Goal: Use online tool/utility: Use online tool/utility

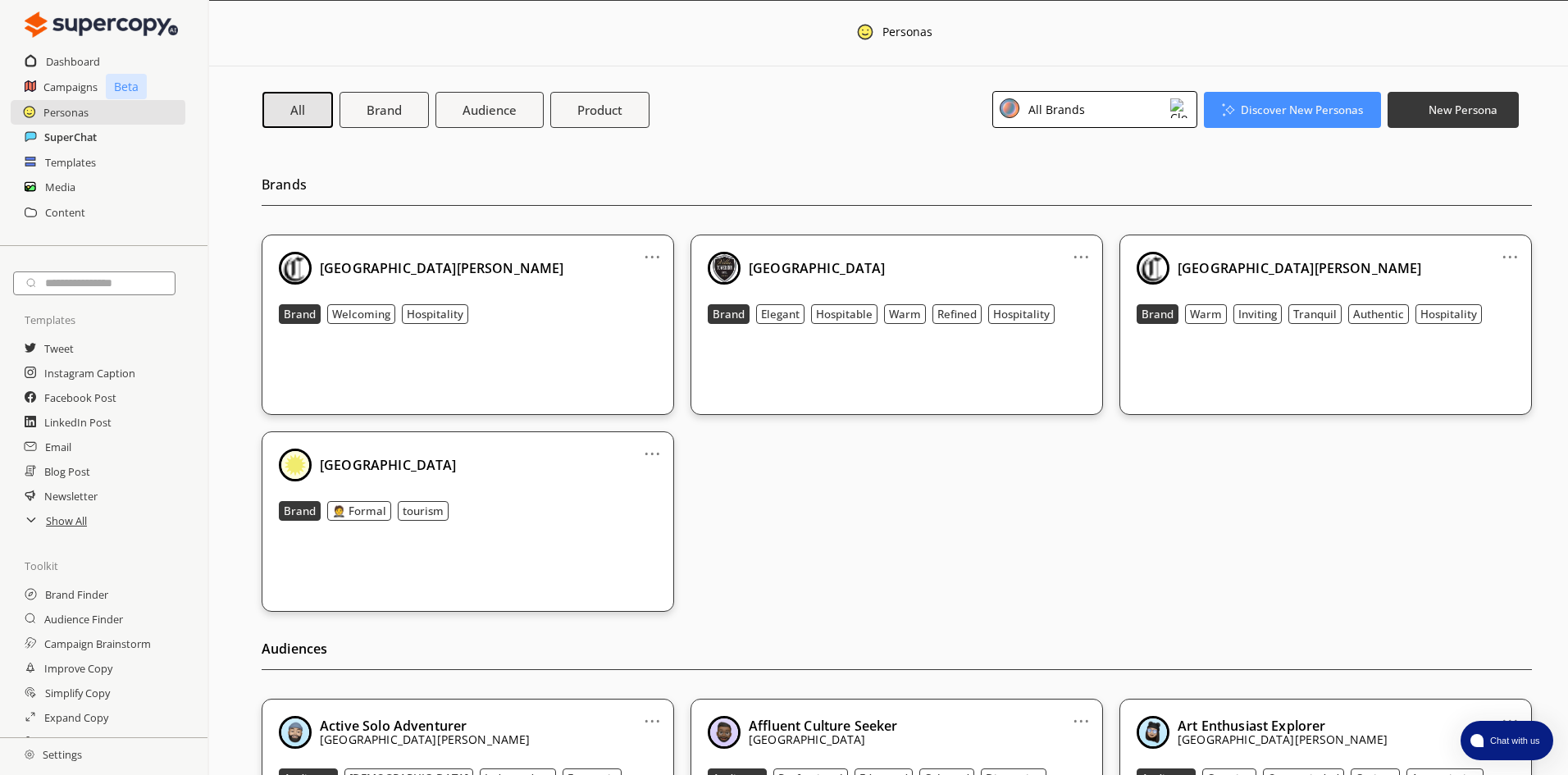
click at [70, 140] on h2 "SuperChat" at bounding box center [70, 137] width 52 height 25
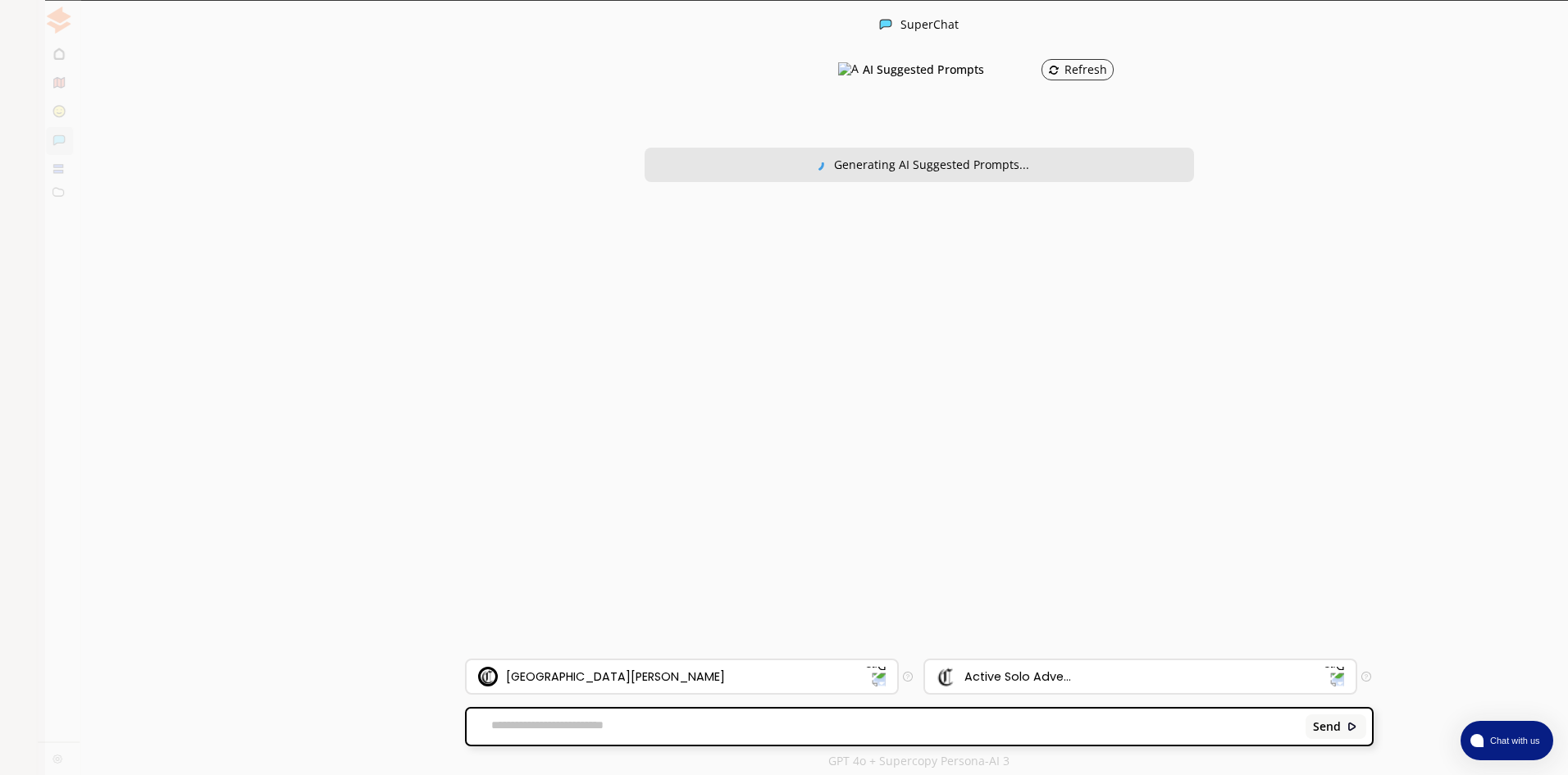
click at [617, 720] on textarea at bounding box center [883, 726] width 833 height 16
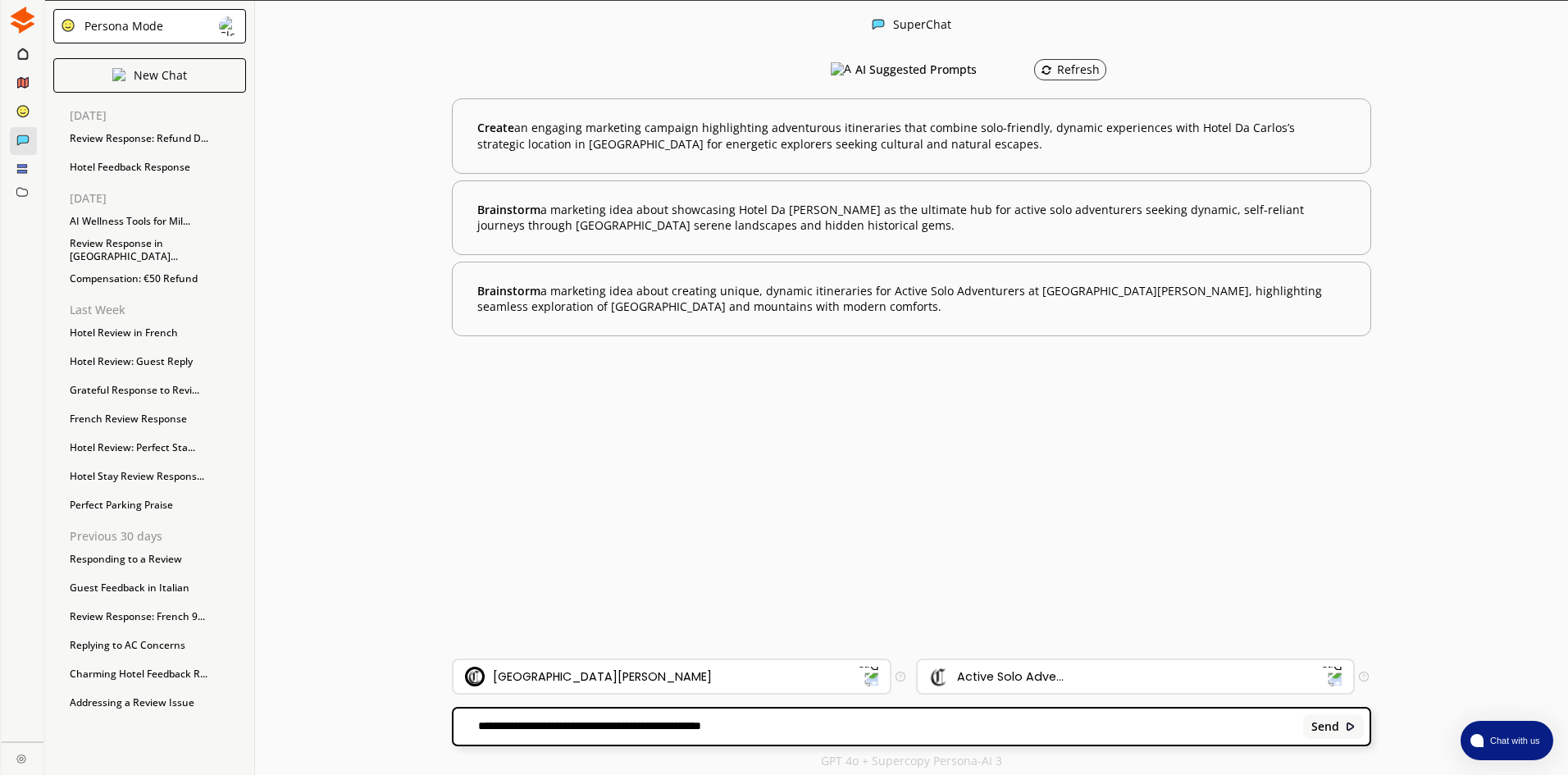
paste textarea "**********"
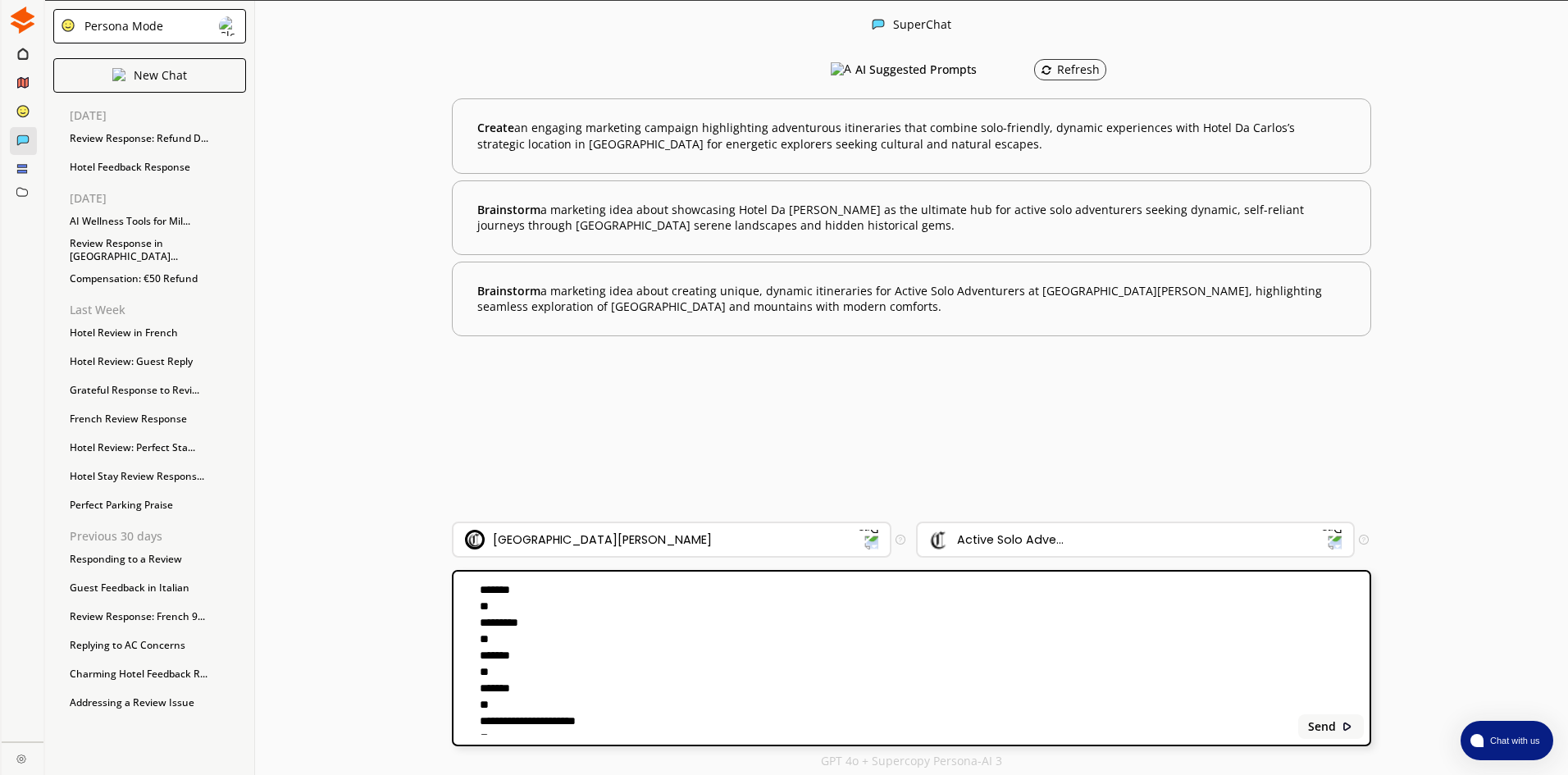
scroll to position [140, 0]
type textarea "**********"
click at [1324, 726] on b "Send" at bounding box center [1321, 726] width 28 height 13
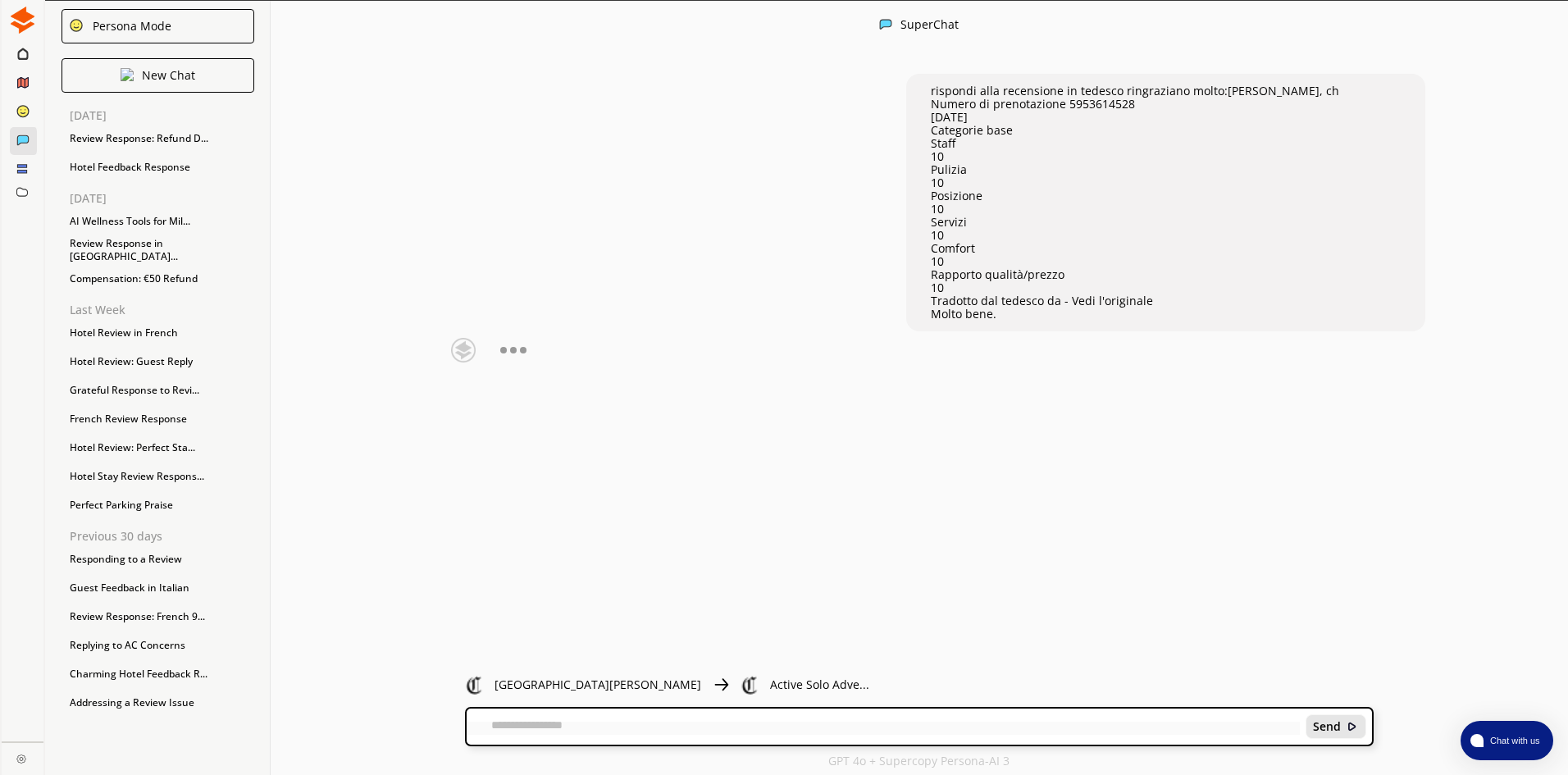
scroll to position [1, 0]
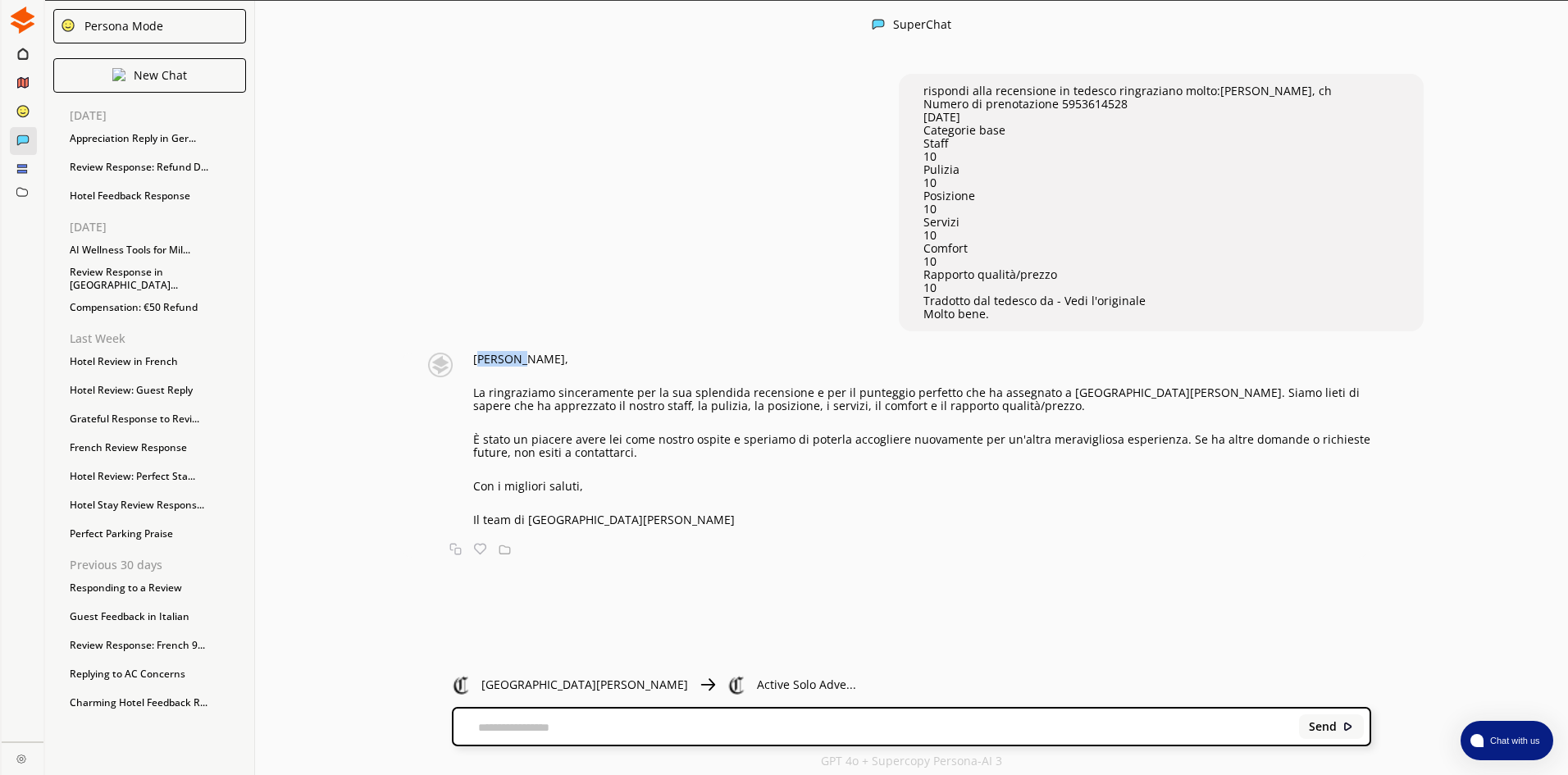
drag, startPoint x: 490, startPoint y: 359, endPoint x: 525, endPoint y: 351, distance: 35.9
click at [525, 353] on p "[PERSON_NAME]," at bounding box center [922, 359] width 898 height 13
click at [495, 372] on div "[PERSON_NAME], La ringraziamo sinceramente per la sua splendida recensione e pe…" at bounding box center [922, 439] width 898 height 174
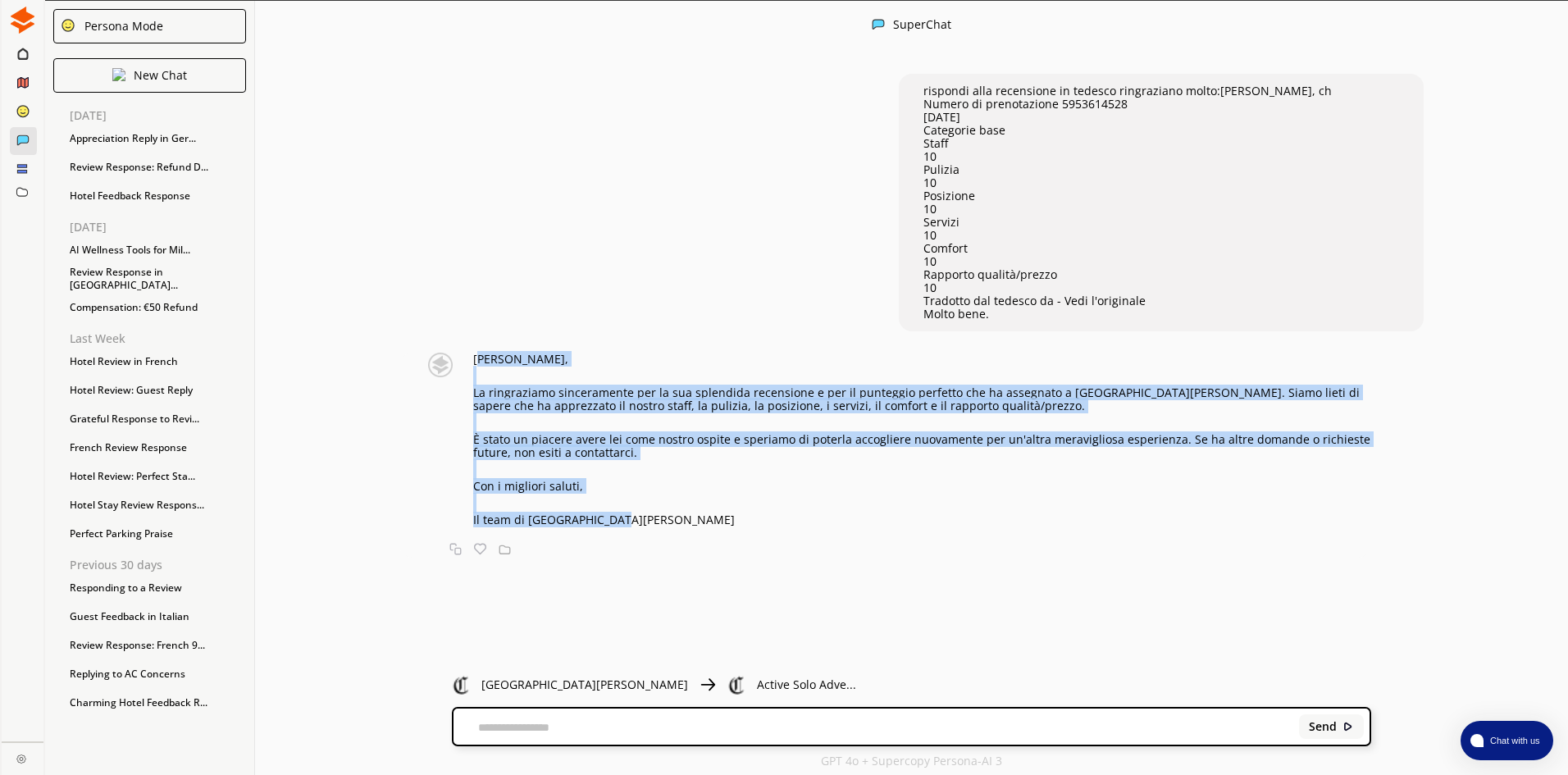
drag, startPoint x: 493, startPoint y: 356, endPoint x: 629, endPoint y: 515, distance: 209.2
click at [629, 515] on div "[PERSON_NAME], La ringraziamo sinceramente per la sua splendida recensione e pe…" at bounding box center [922, 439] width 898 height 174
click at [516, 366] on p "[PERSON_NAME]," at bounding box center [922, 359] width 898 height 13
drag, startPoint x: 486, startPoint y: 353, endPoint x: 636, endPoint y: 524, distance: 227.5
click at [636, 524] on div "[PERSON_NAME], La ringraziamo sinceramente per la sua splendida recensione e pe…" at bounding box center [922, 439] width 898 height 174
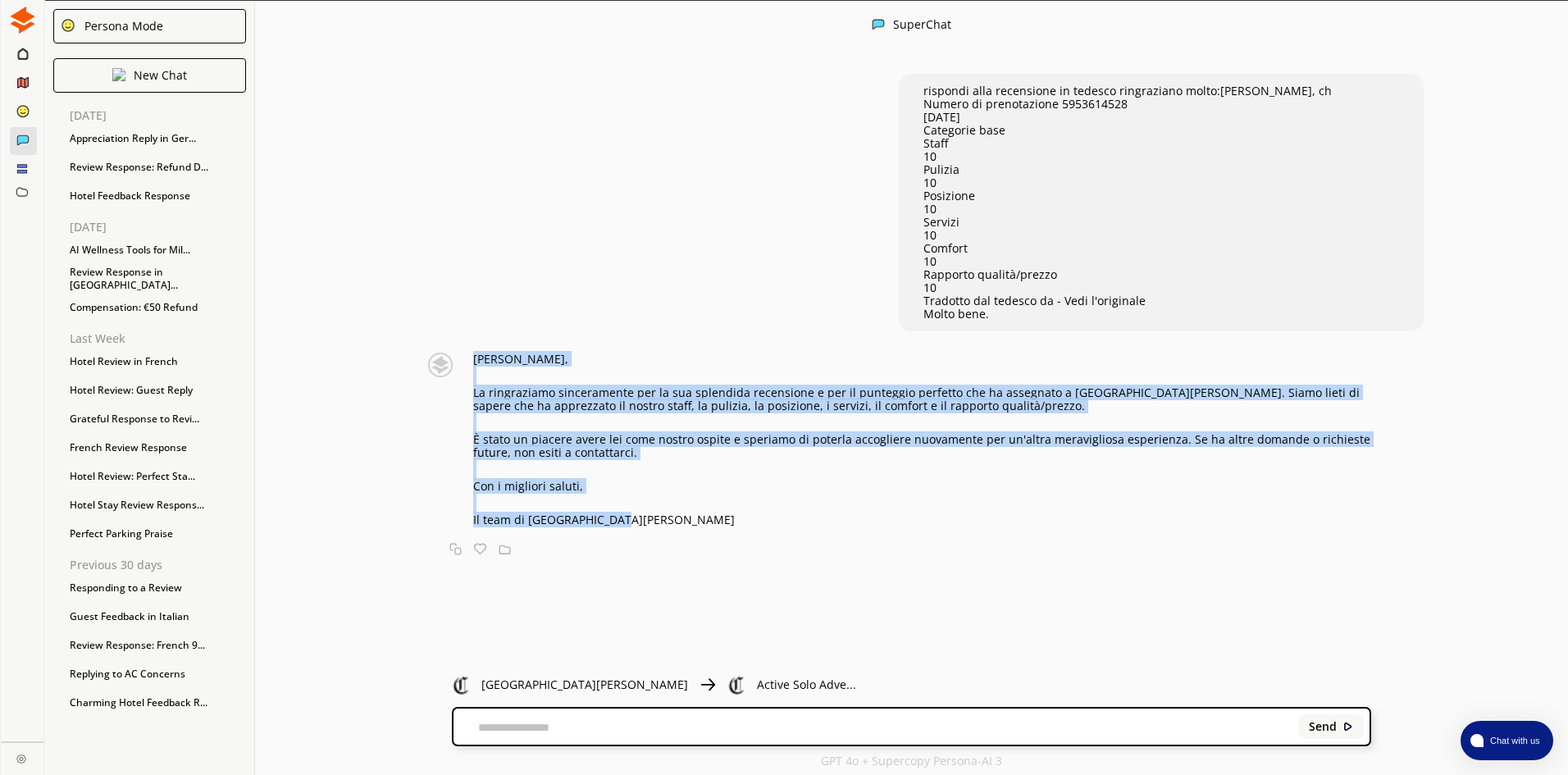
copy div "[PERSON_NAME], La ringraziamo sinceramente per la sua splendida recensione e pe…"
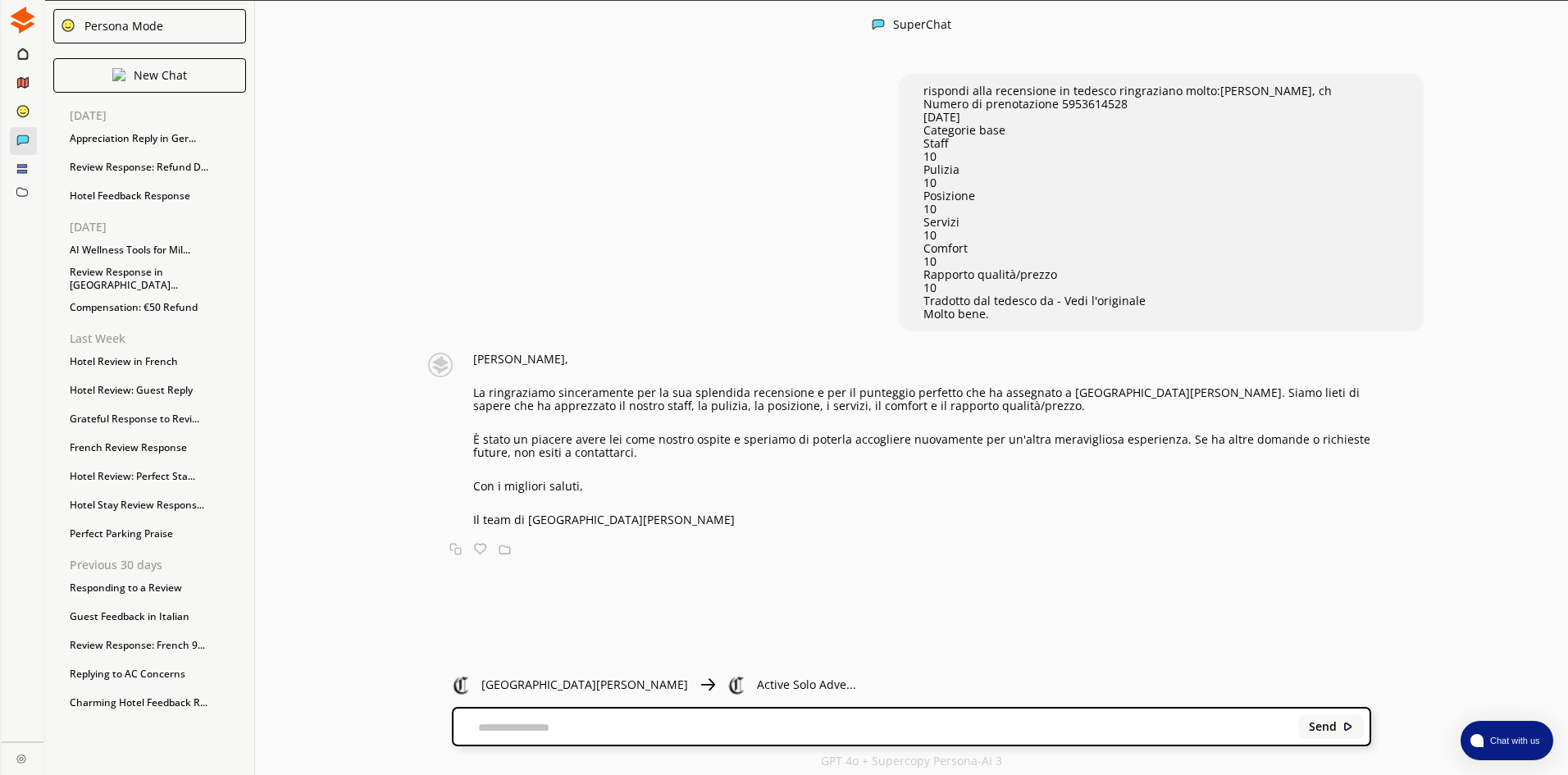
click at [503, 723] on textarea at bounding box center [873, 728] width 840 height 13
paste textarea "**********"
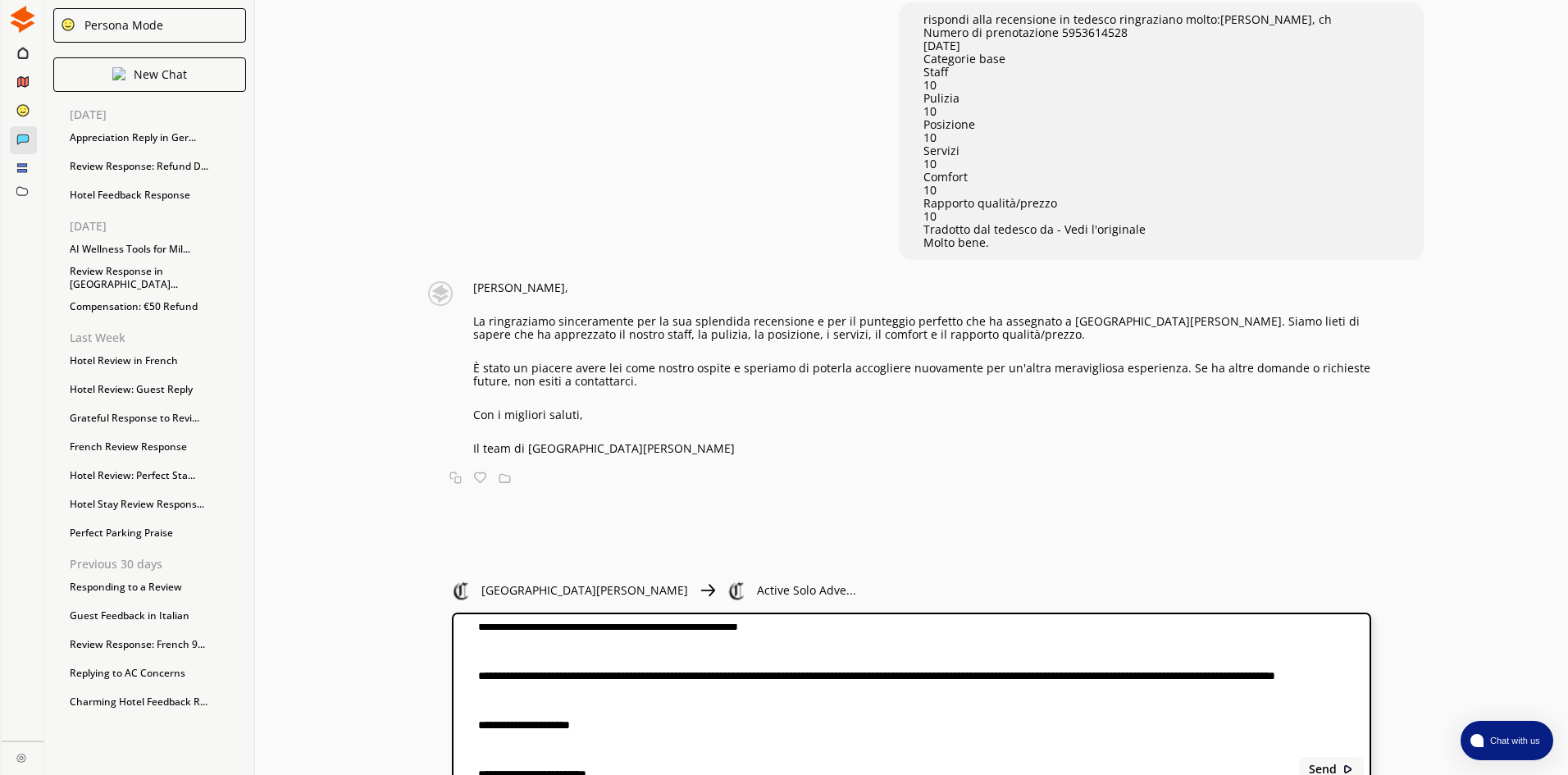
scroll to position [54, 0]
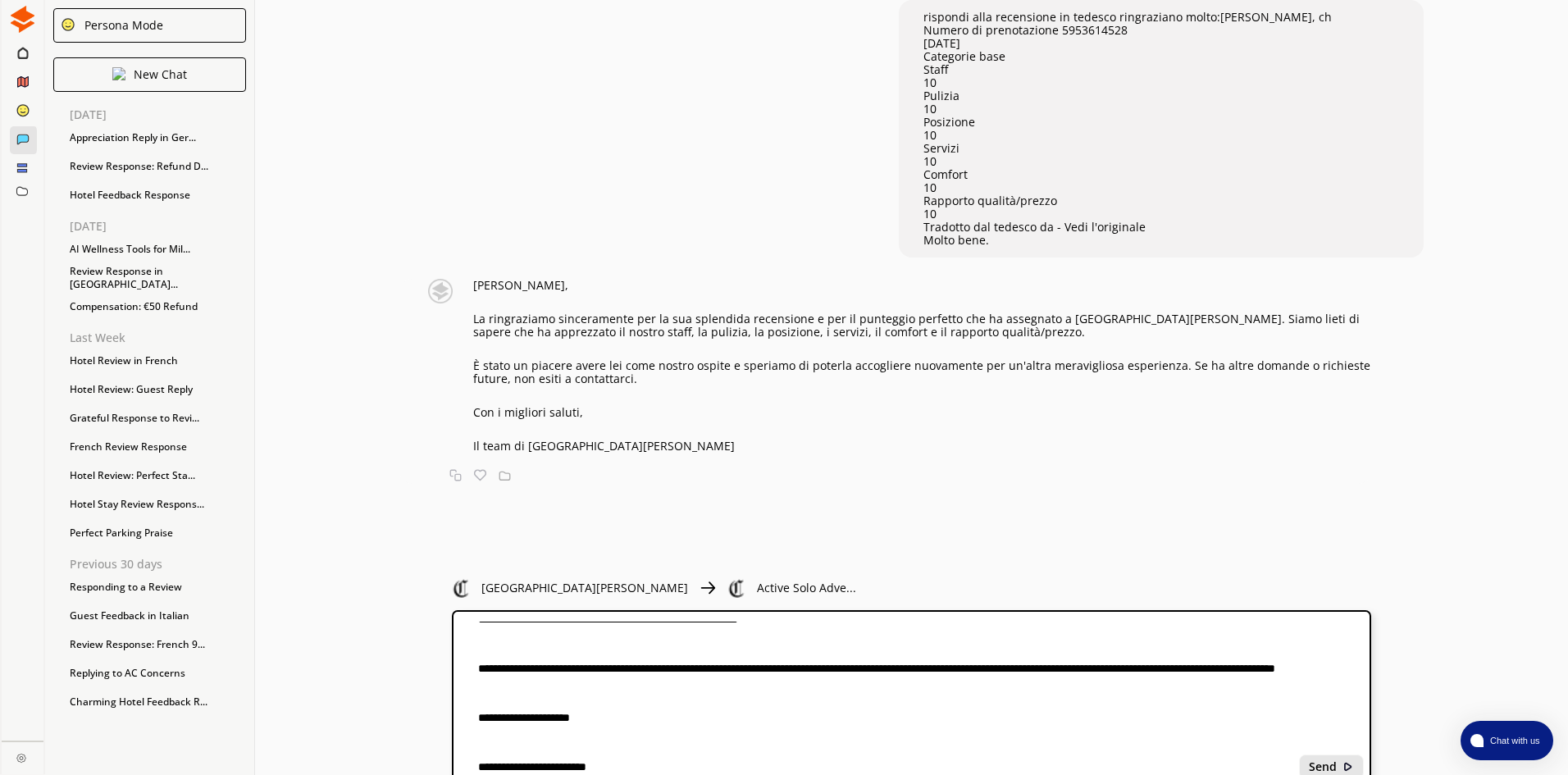
type textarea "**********"
click at [1336, 764] on b "Send" at bounding box center [1322, 766] width 28 height 13
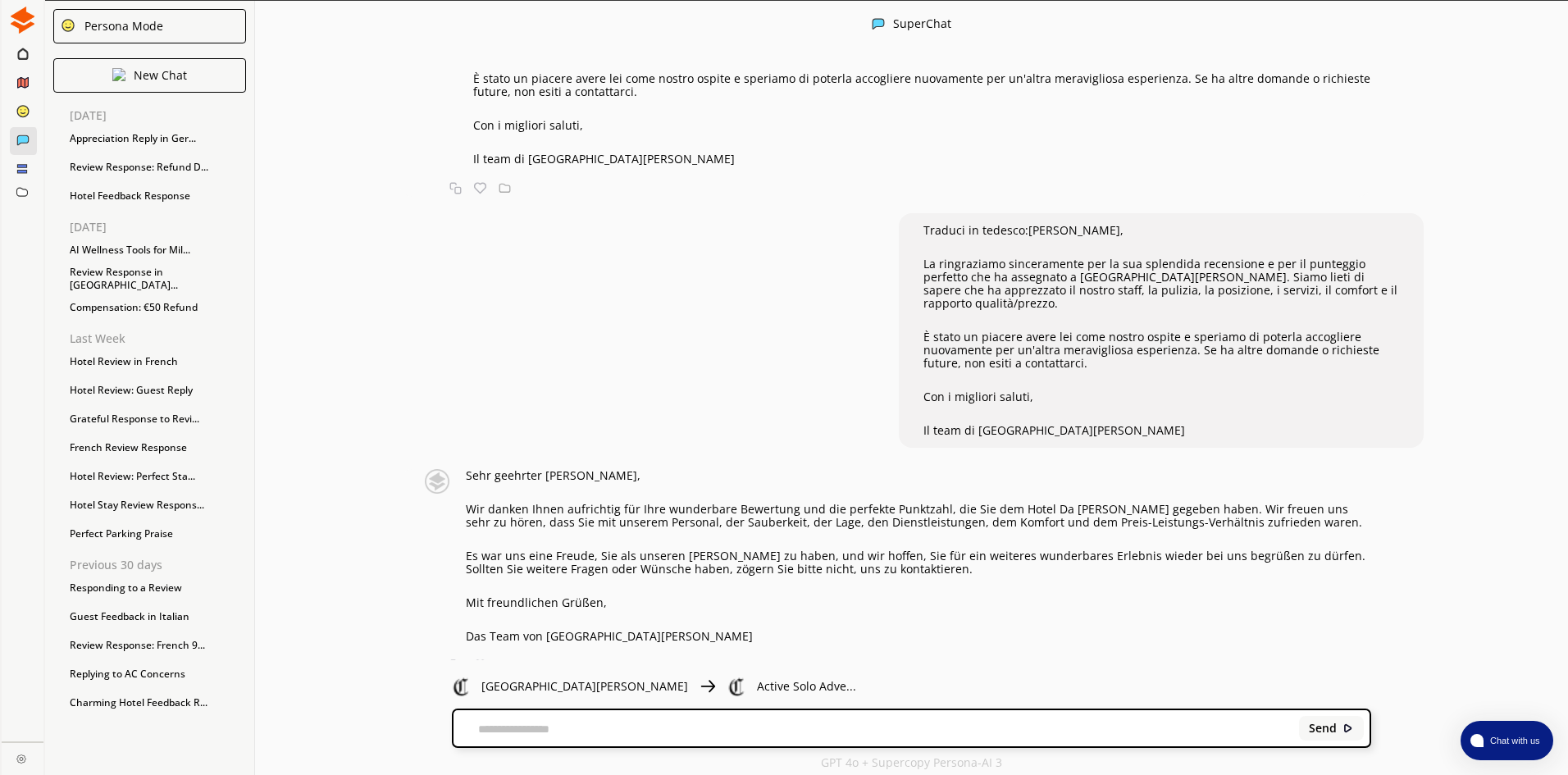
scroll to position [1, 0]
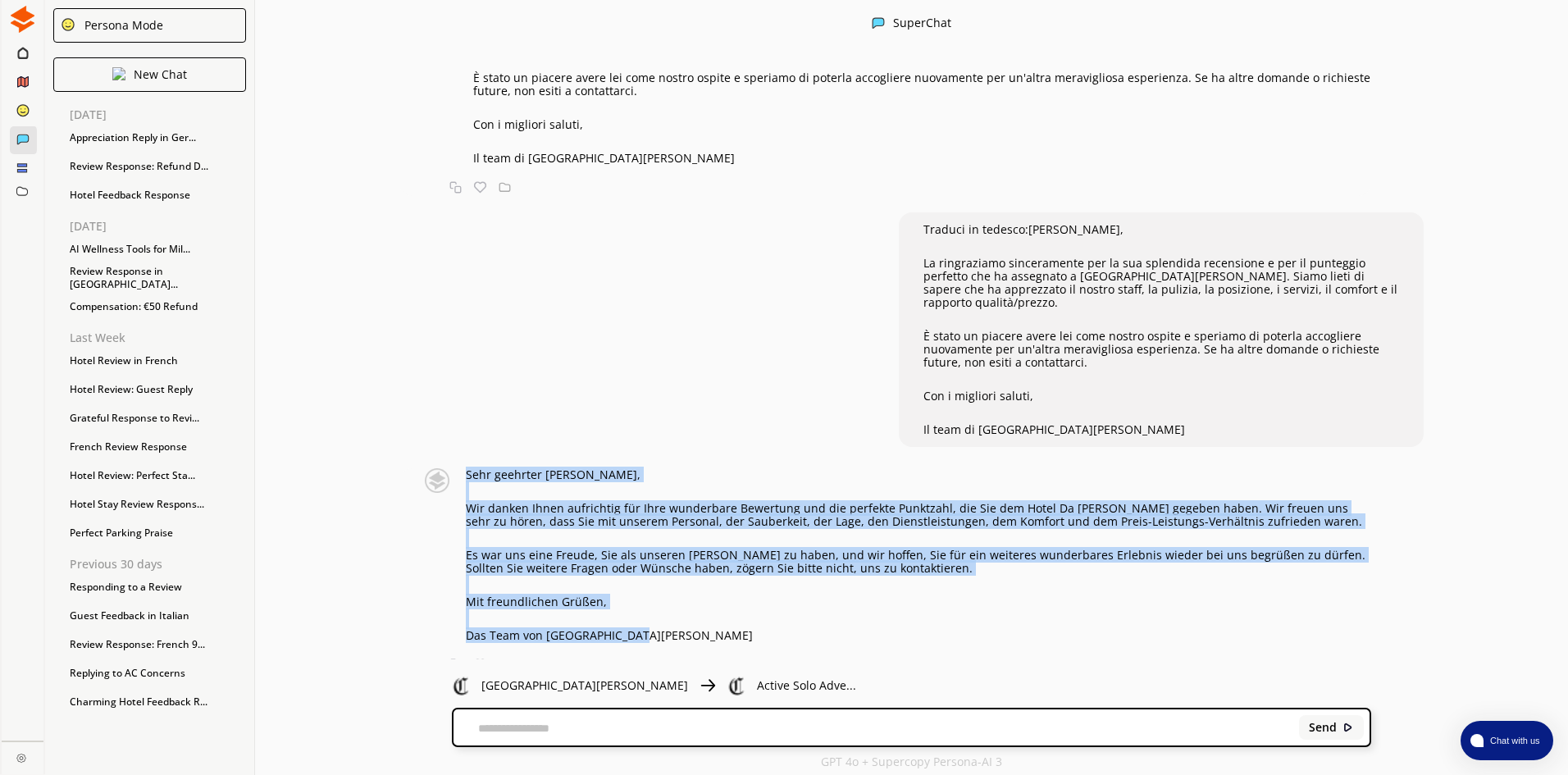
drag, startPoint x: 475, startPoint y: 462, endPoint x: 665, endPoint y: 618, distance: 245.8
click at [665, 618] on div "Sehr geehrter [PERSON_NAME], Wir danken Ihnen aufrichtig für Ihre wunderbare Be…" at bounding box center [918, 555] width 905 height 174
copy div "Sehr geehrter [PERSON_NAME], Wir danken Ihnen aufrichtig für Ihre wunderbare Be…"
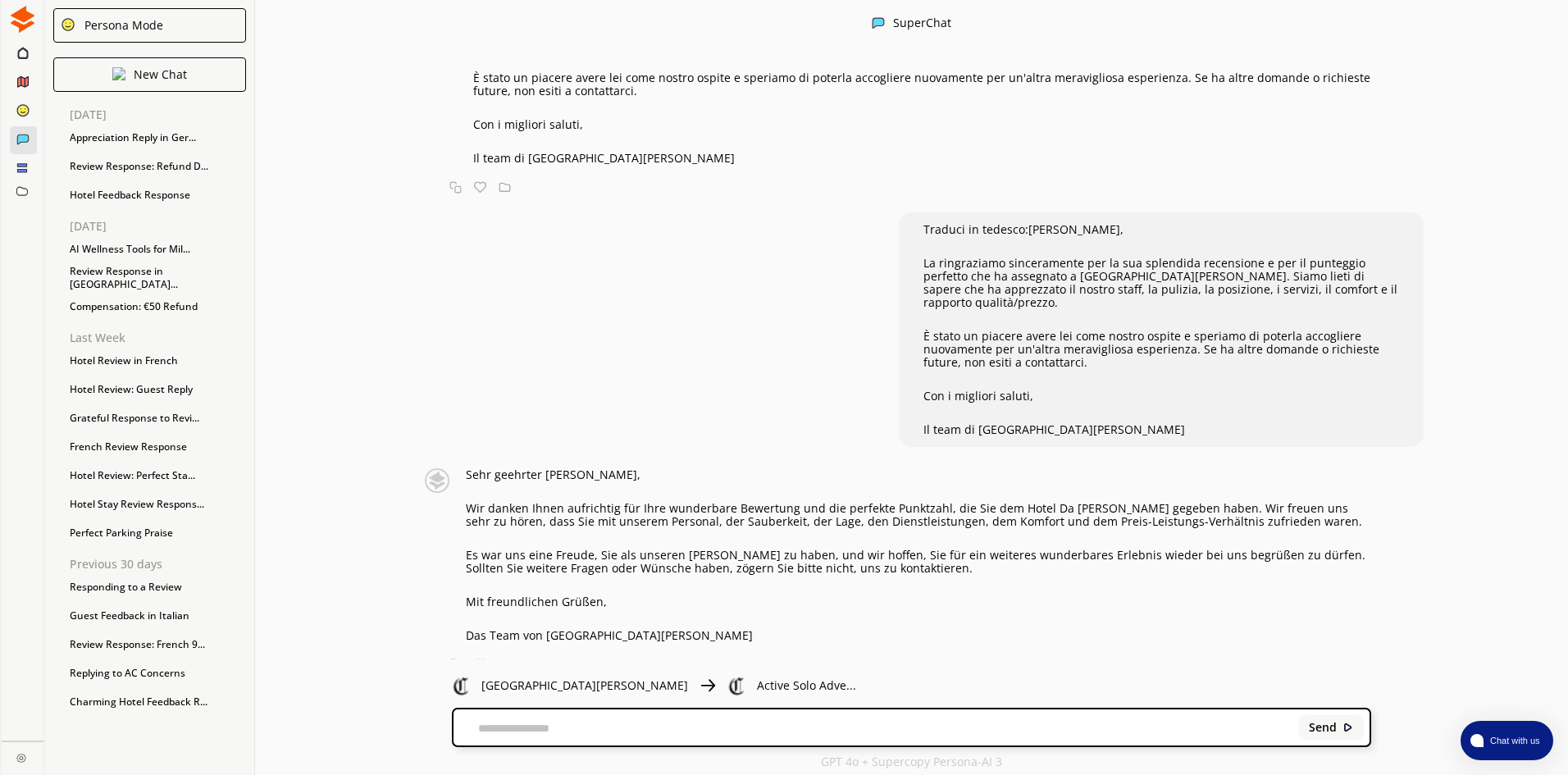
click at [584, 724] on textarea at bounding box center [873, 729] width 840 height 13
paste textarea "**********"
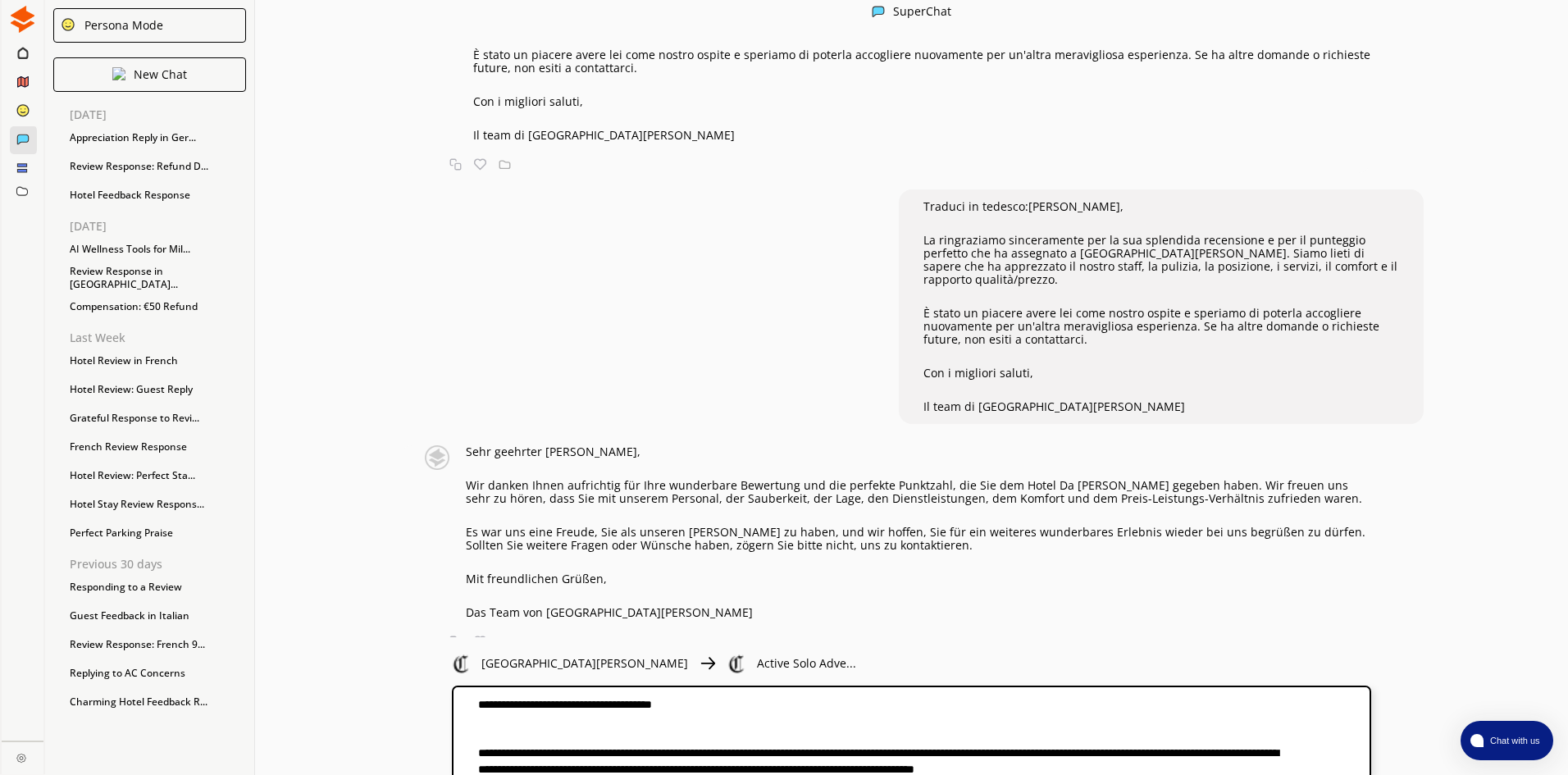
scroll to position [75, 0]
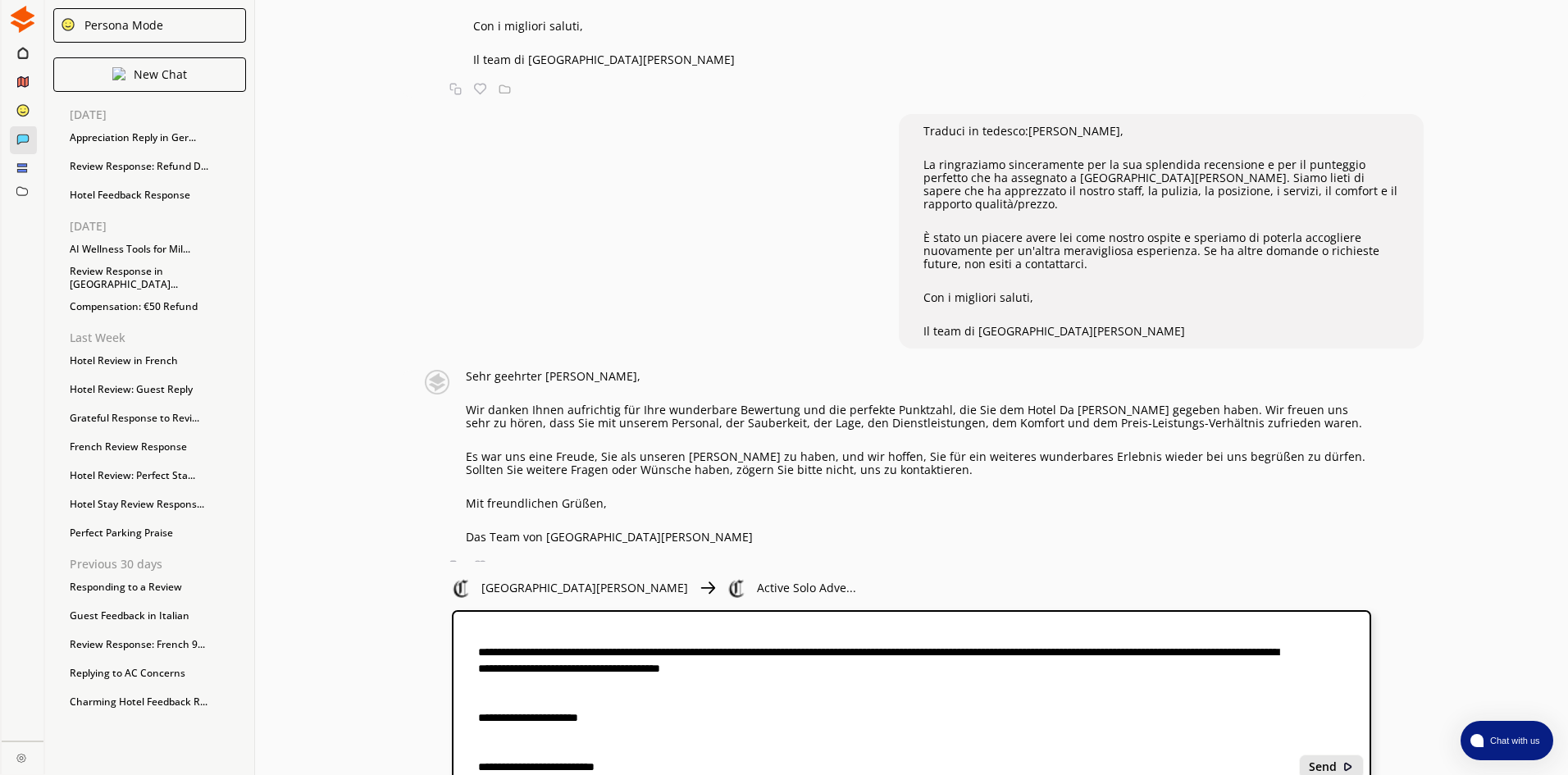
type textarea "**********"
click at [1327, 770] on b "Send" at bounding box center [1322, 766] width 28 height 13
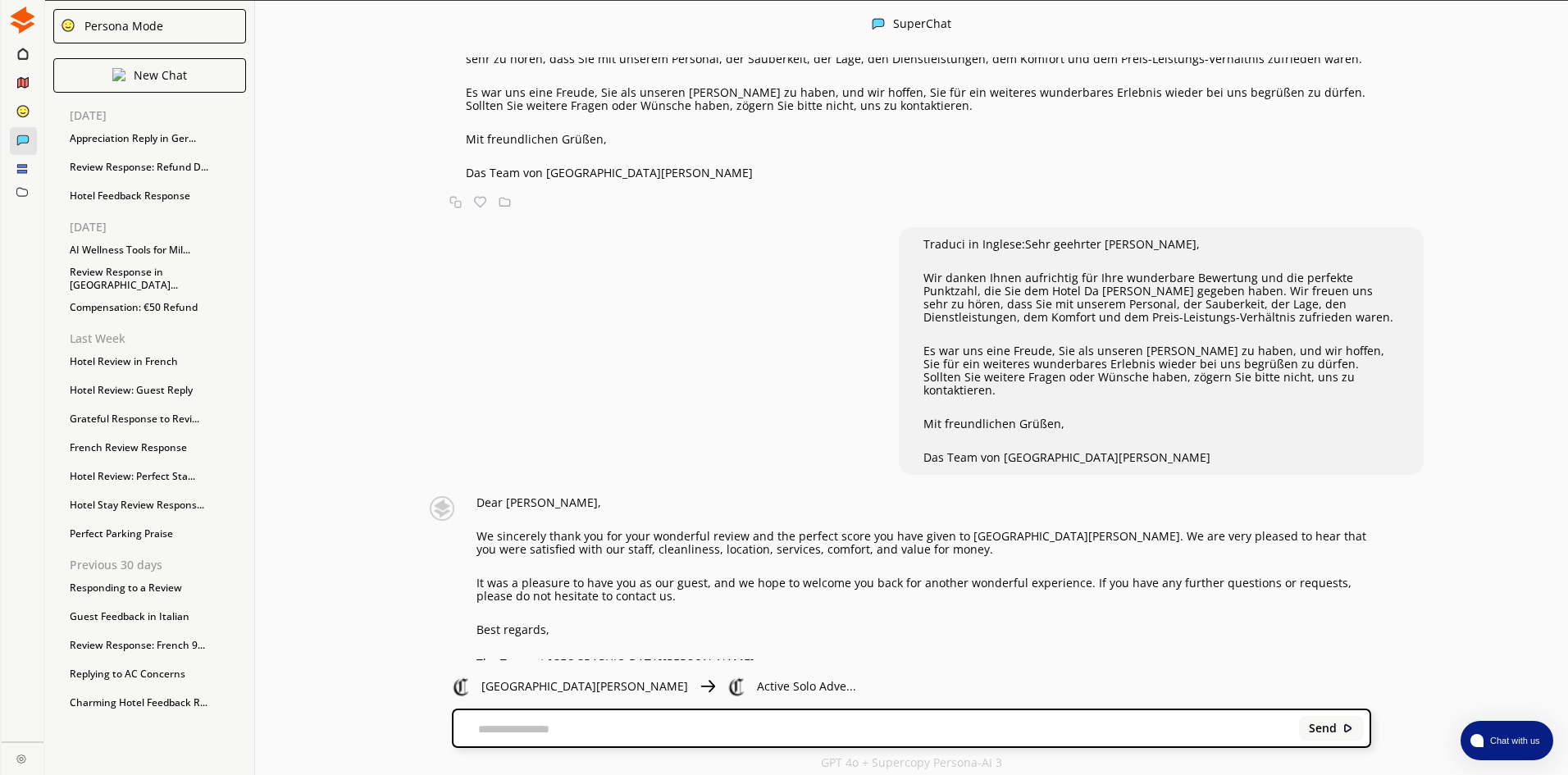
scroll to position [838, 0]
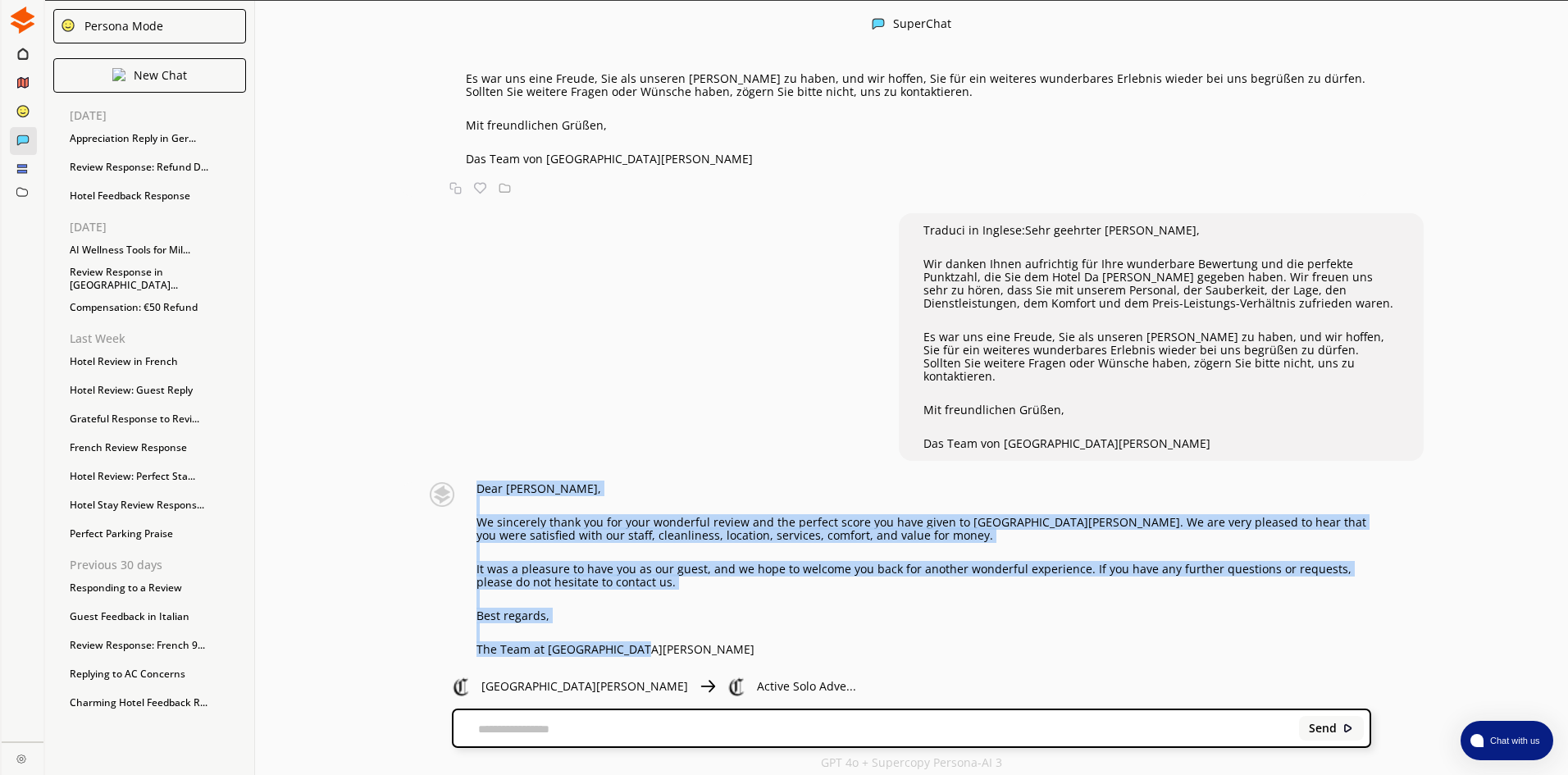
drag, startPoint x: 487, startPoint y: 461, endPoint x: 643, endPoint y: 628, distance: 228.5
click at [643, 628] on div "Dear [PERSON_NAME], We sincerely thank you for your wonderful review and the pe…" at bounding box center [923, 569] width 895 height 174
copy div "Dear [PERSON_NAME], We sincerely thank you for your wonderful review and the pe…"
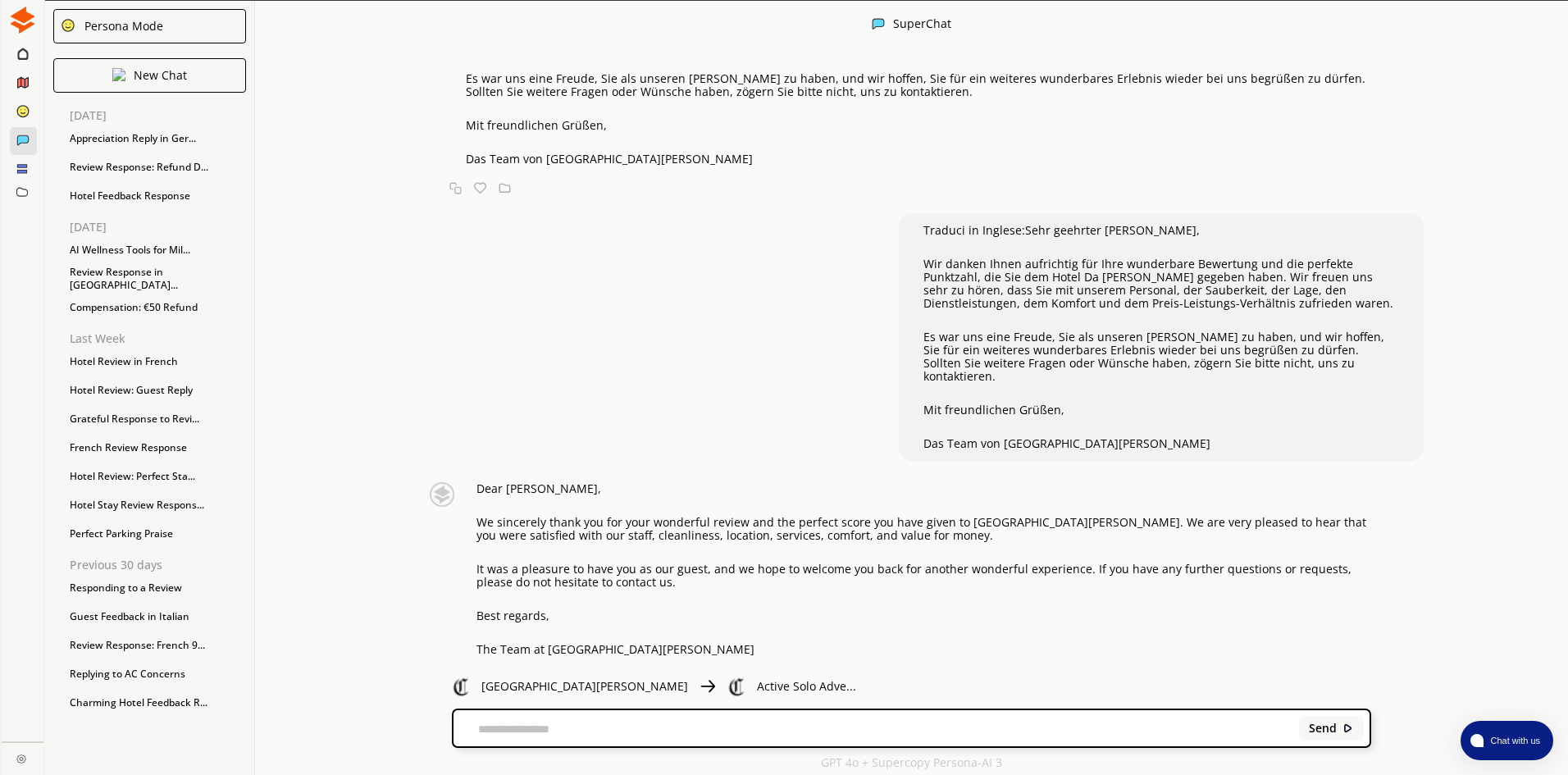
click at [530, 730] on textarea at bounding box center [873, 730] width 840 height 13
paste textarea "**********"
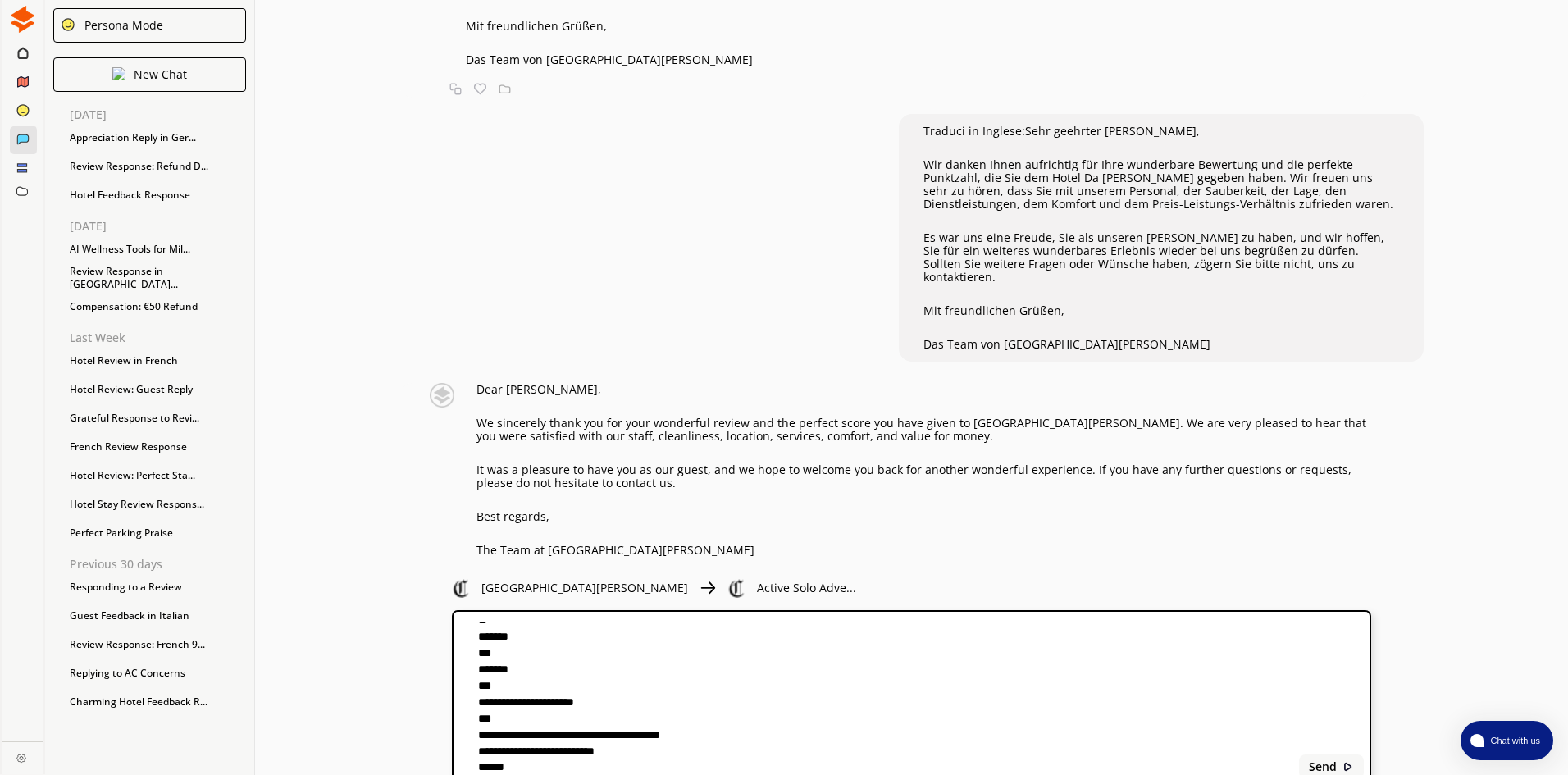
scroll to position [173, 0]
type textarea "**********"
click at [1324, 764] on b "Send" at bounding box center [1322, 766] width 28 height 13
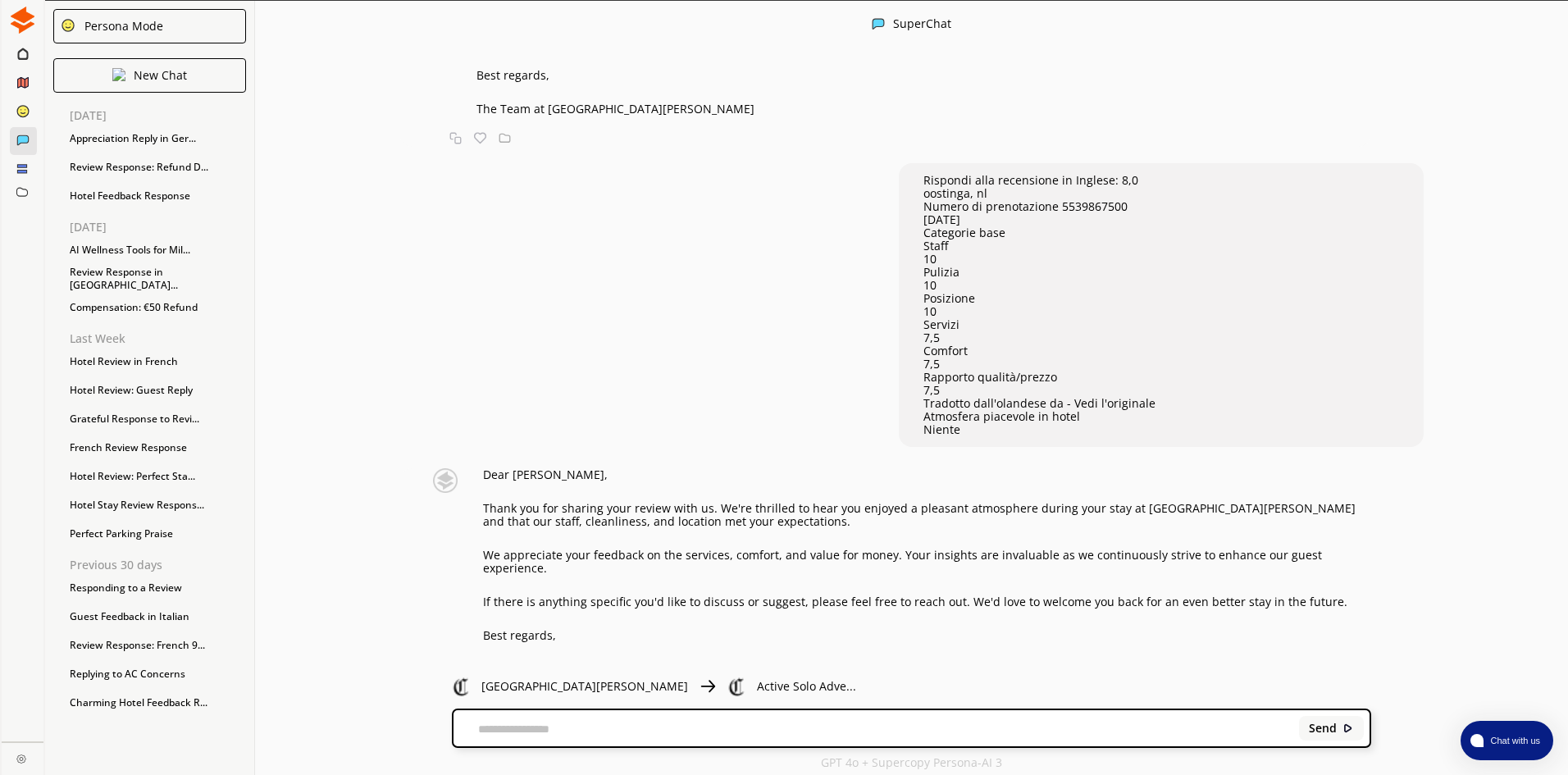
scroll to position [1398, 0]
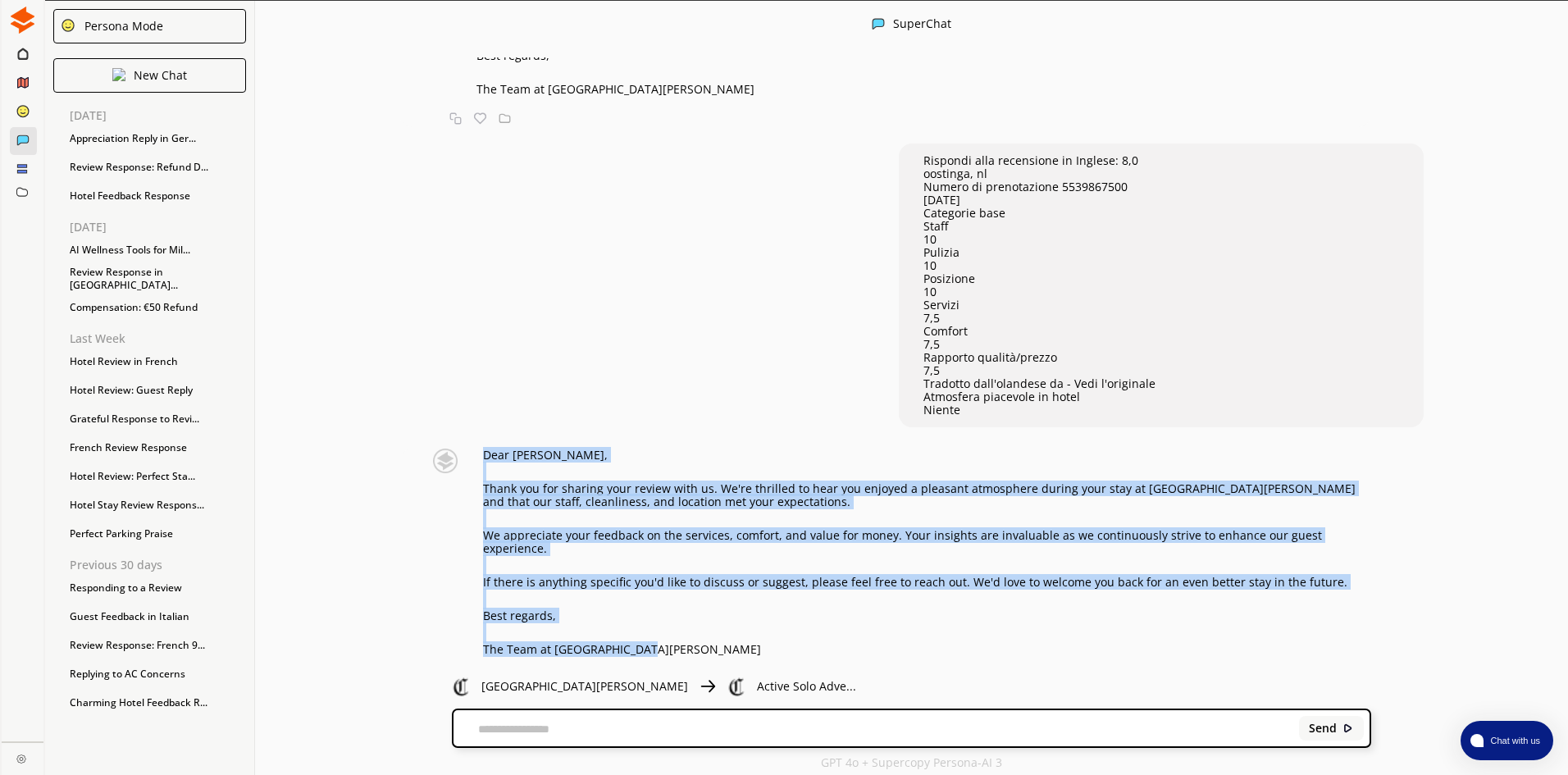
drag, startPoint x: 495, startPoint y: 426, endPoint x: 665, endPoint y: 625, distance: 261.7
click at [665, 625] on div "Dear [PERSON_NAME], Thank you for sharing your review with us. We're thrilled t…" at bounding box center [927, 552] width 888 height 207
copy div "Dear [PERSON_NAME], Thank you for sharing your review with us. We're thrilled t…"
